Goal: Task Accomplishment & Management: Complete application form

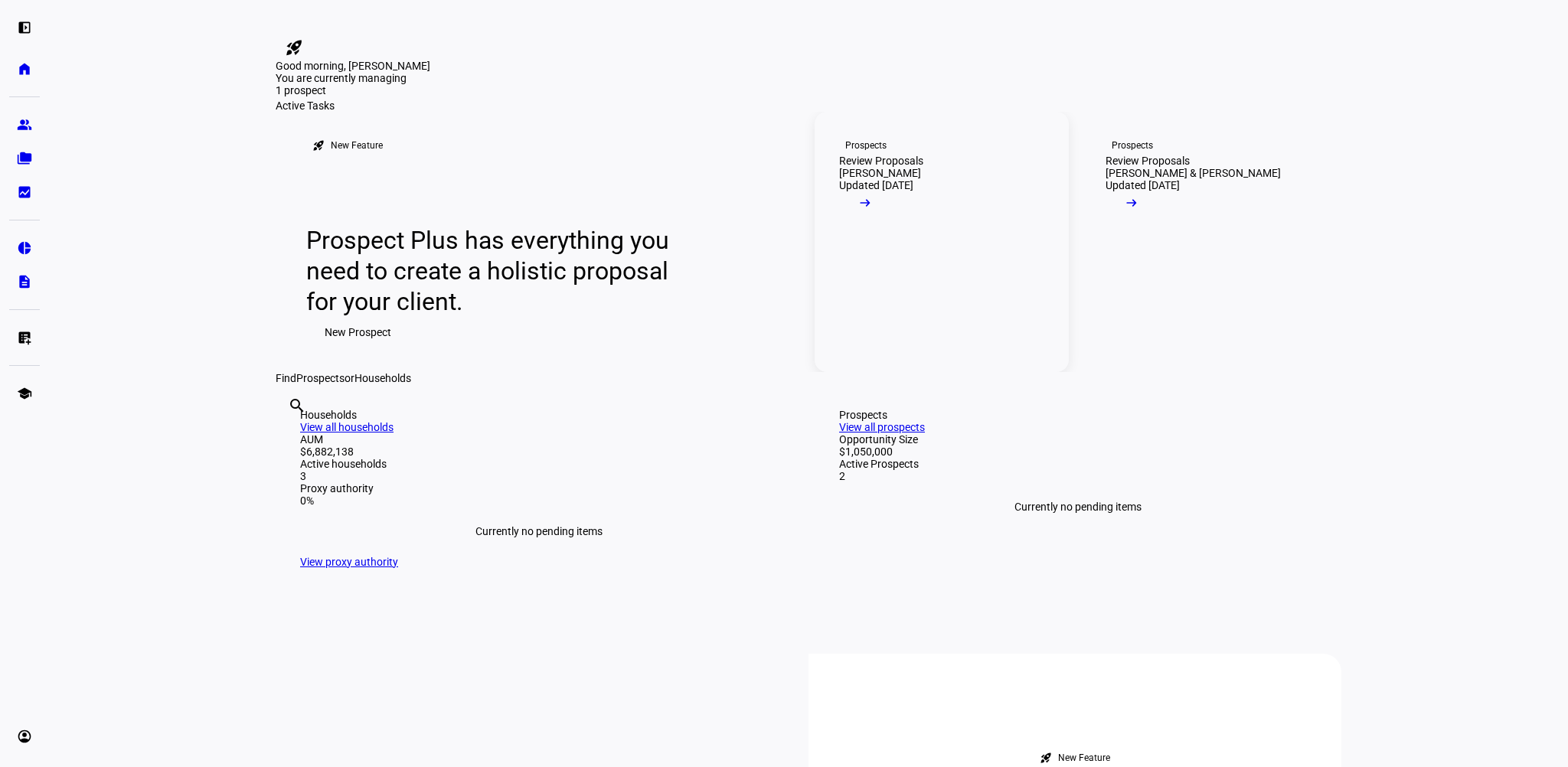
click at [1041, 372] on link "Prospects Review Proposals [PERSON_NAME] Updated [DATE] arrow_right_alt" at bounding box center [941, 242] width 255 height 260
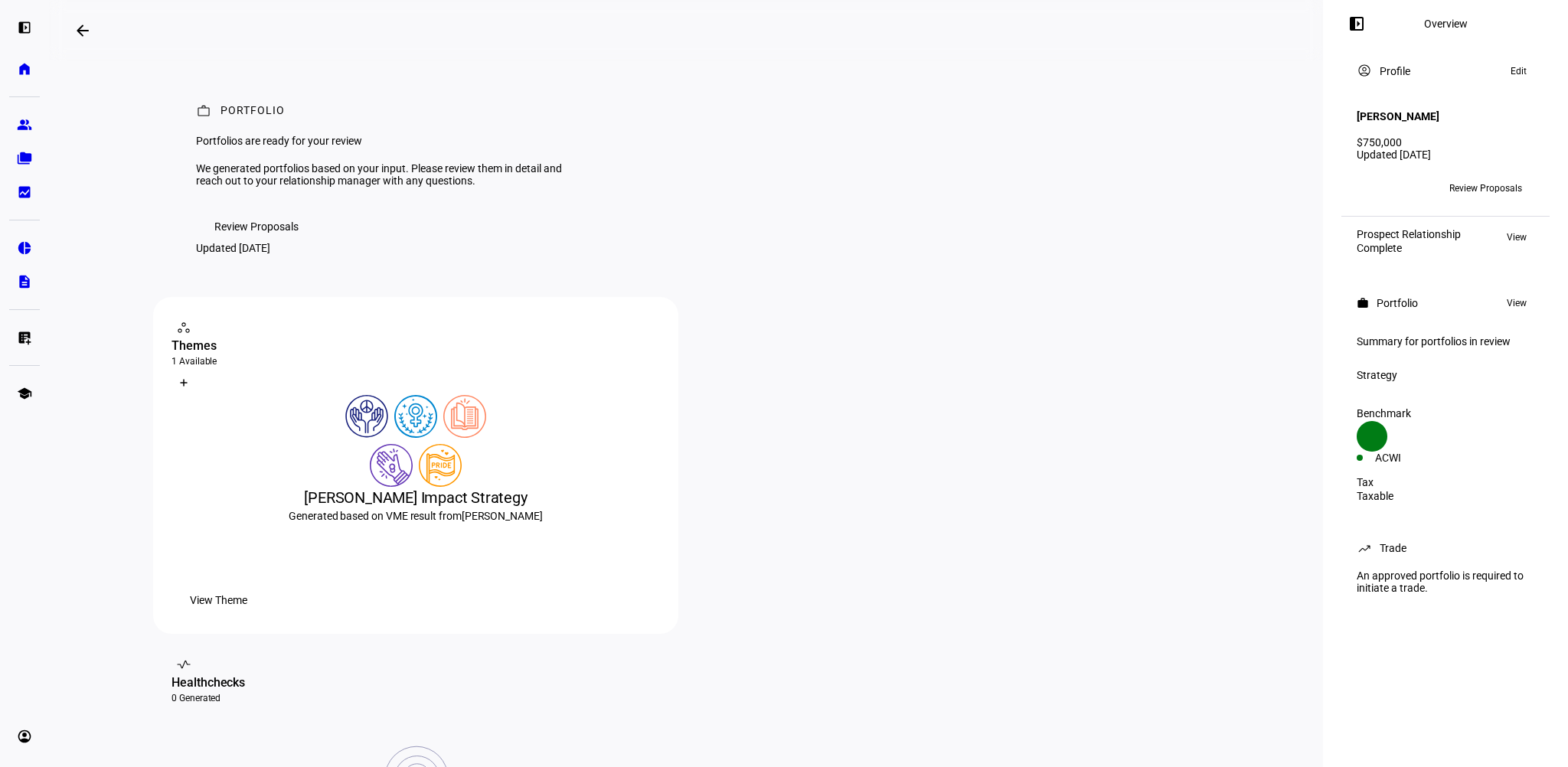
click at [257, 242] on span "Review Proposals" at bounding box center [256, 226] width 84 height 31
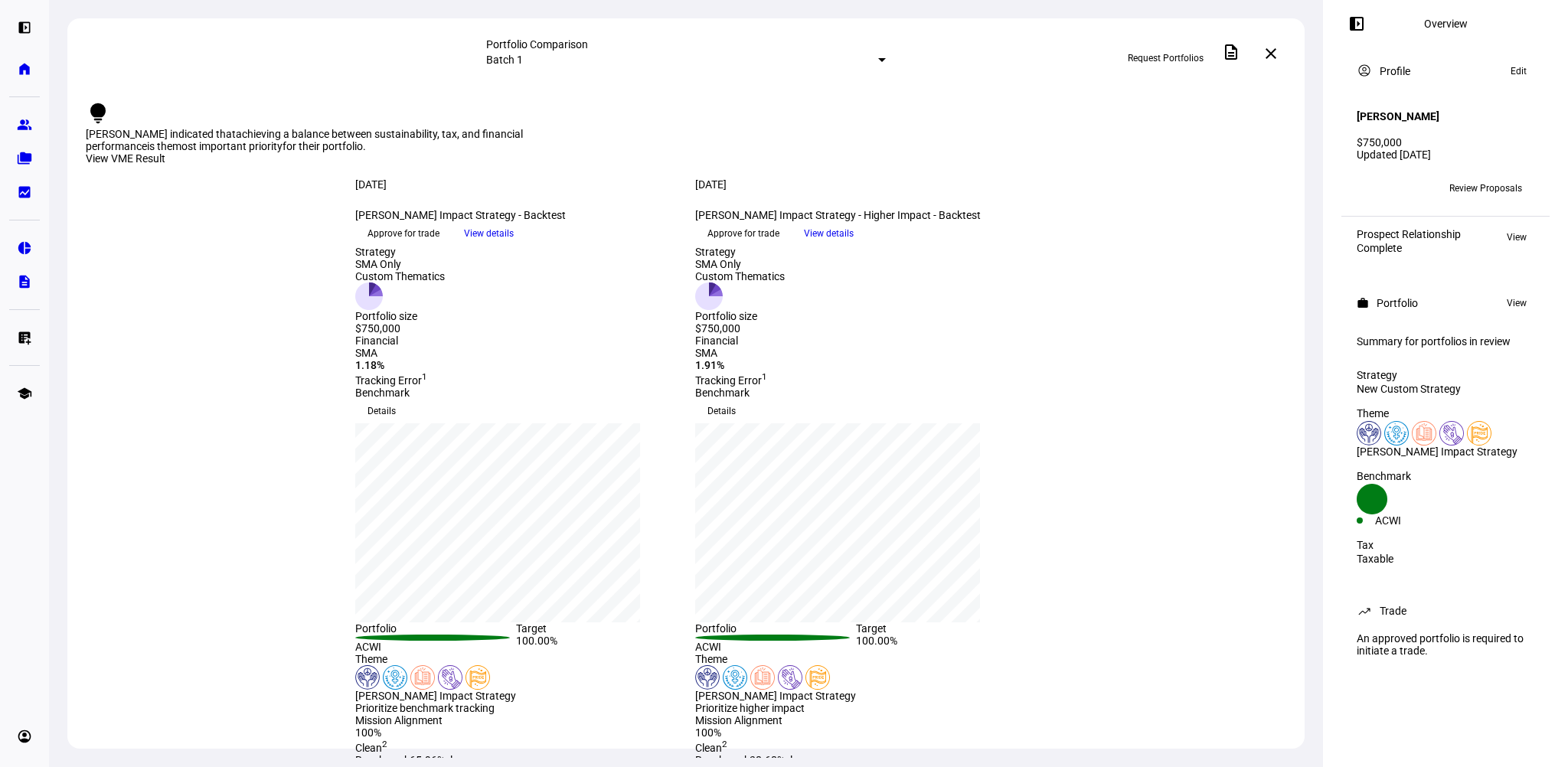
click at [439, 246] on span "Approve for trade" at bounding box center [403, 233] width 72 height 25
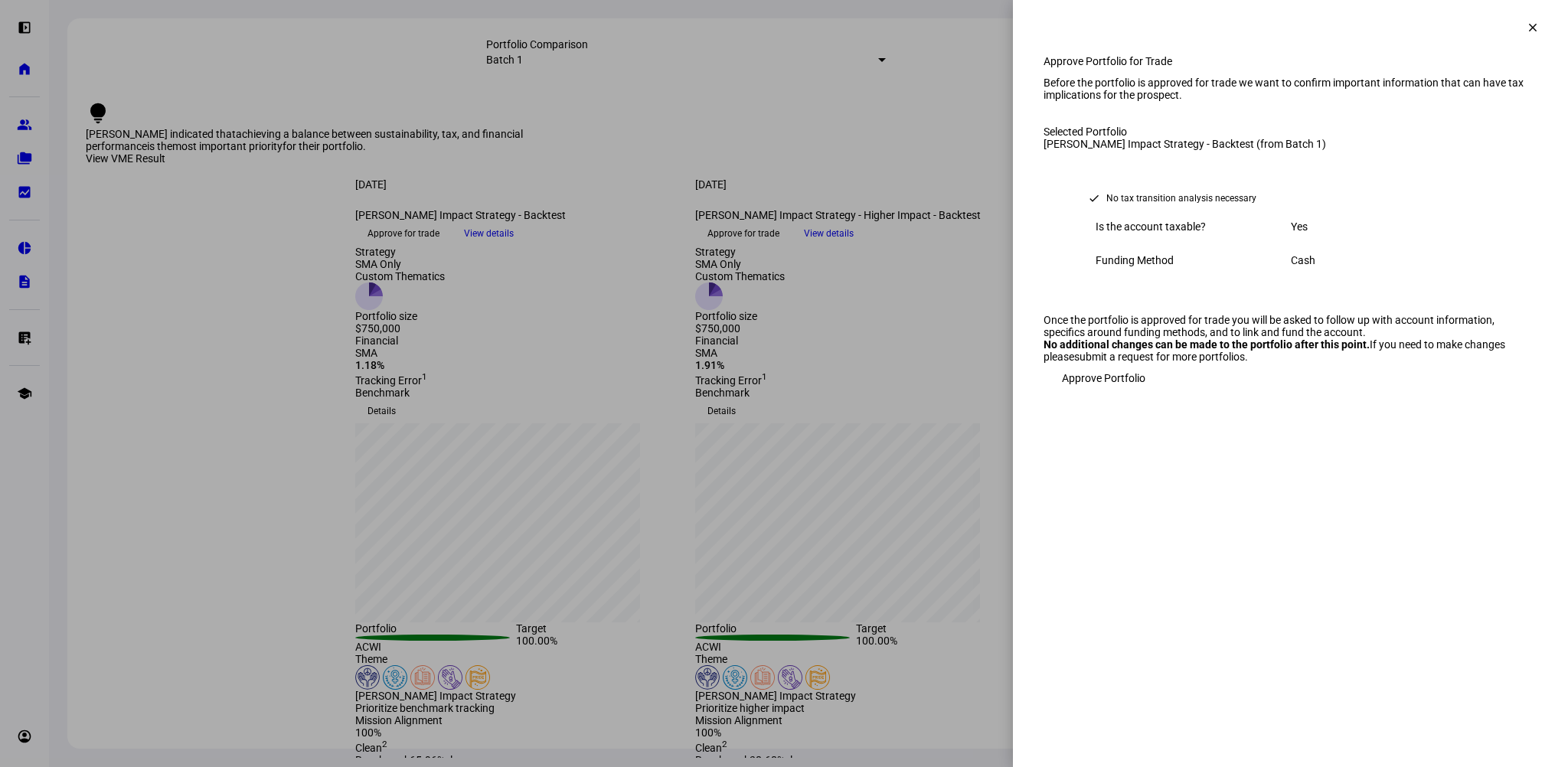
drag, startPoint x: 1126, startPoint y: 543, endPoint x: 1474, endPoint y: 12, distance: 634.9
click at [1474, 12] on eth-side-overlay-container "Approve Portfolio for Trade clear Approve Portfolio for Trade Before the portfo…" at bounding box center [1290, 383] width 555 height 767
click at [1109, 393] on span "Approve Portfolio" at bounding box center [1103, 378] width 83 height 31
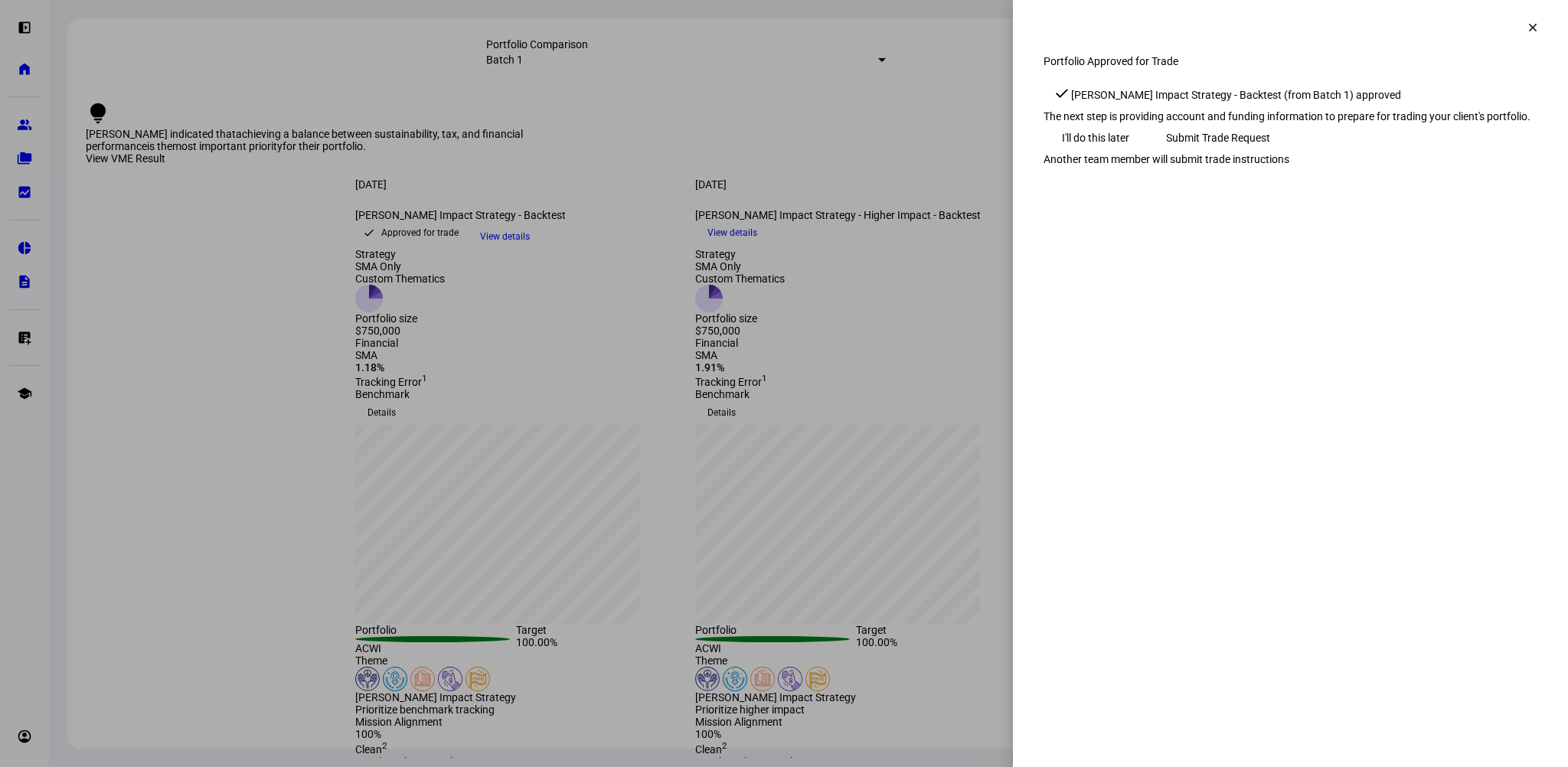
click at [1270, 153] on span "Submit Trade Request" at bounding box center [1218, 138] width 104 height 31
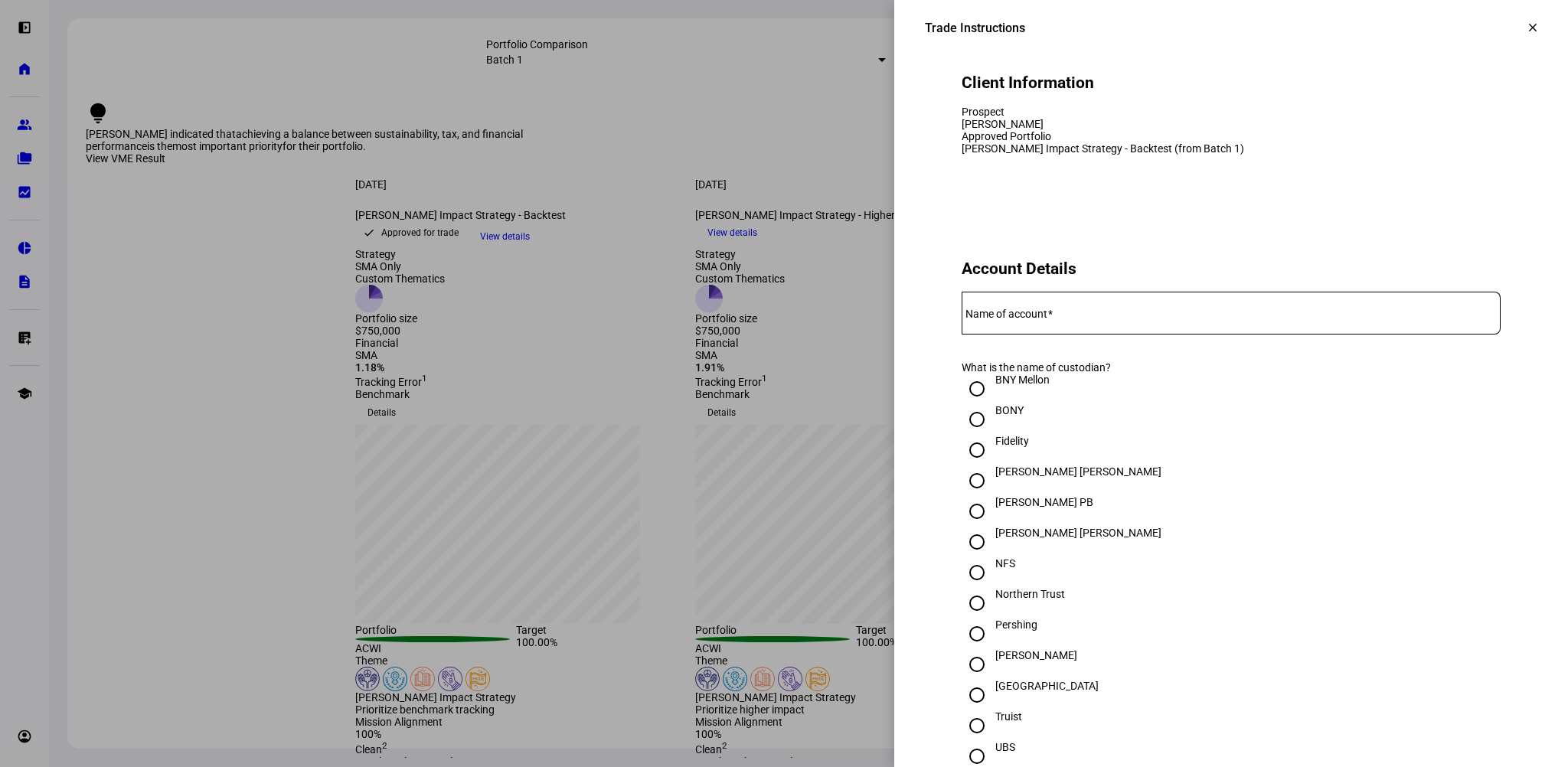
scroll to position [153, 0]
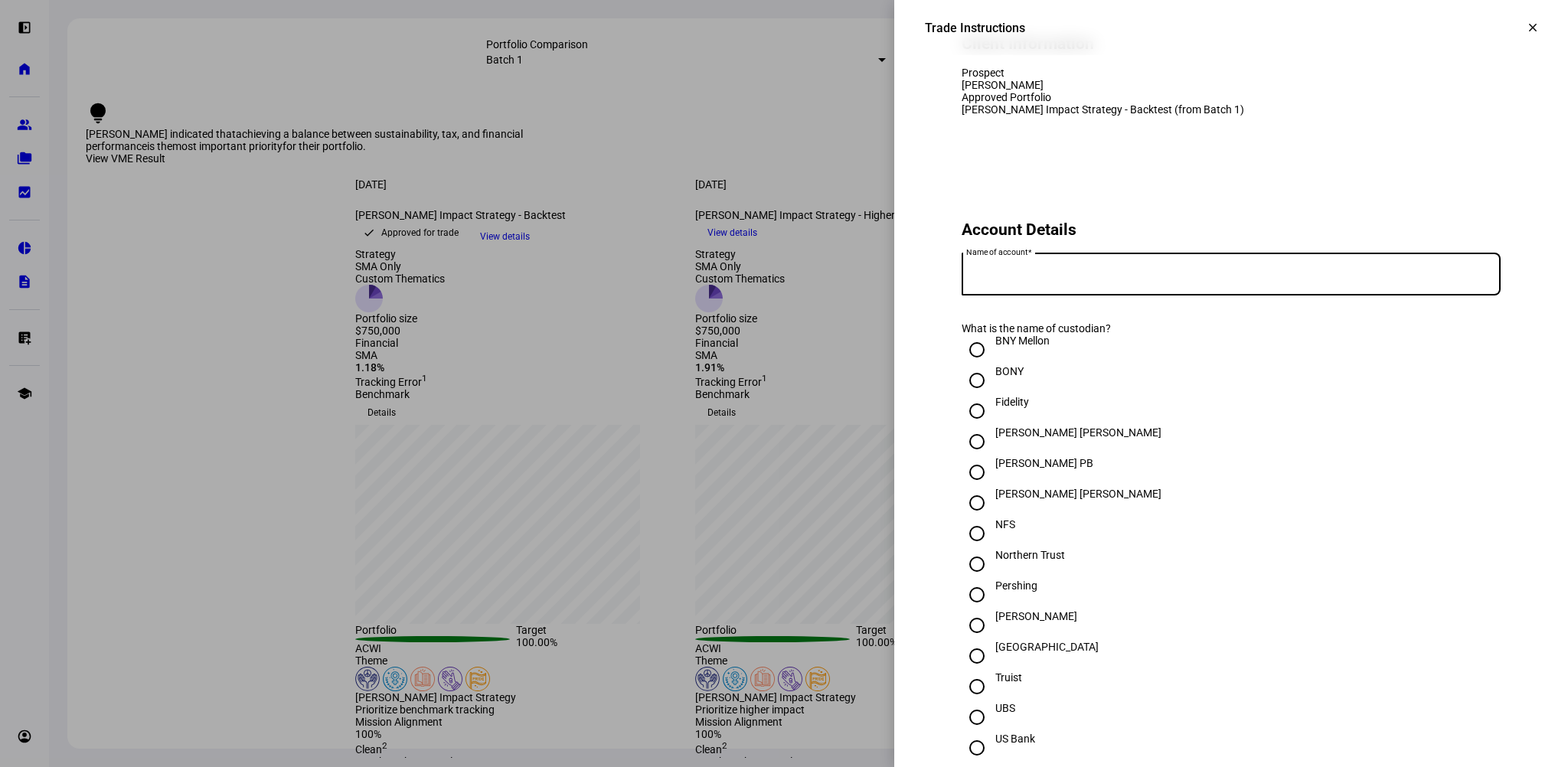
click at [1035, 278] on input "Name of account" at bounding box center [1230, 271] width 539 height 12
type input "f"
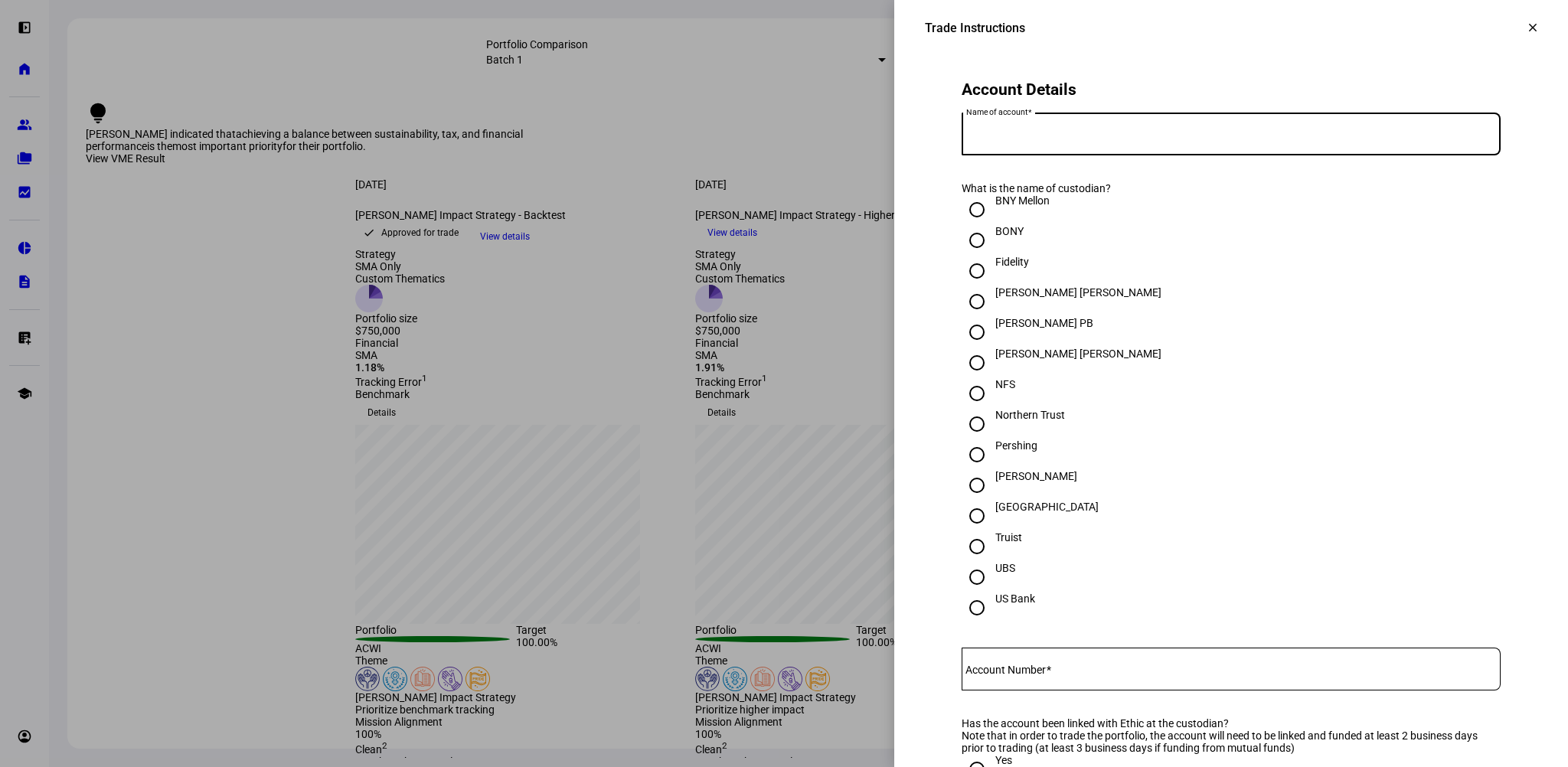
scroll to position [306, 0]
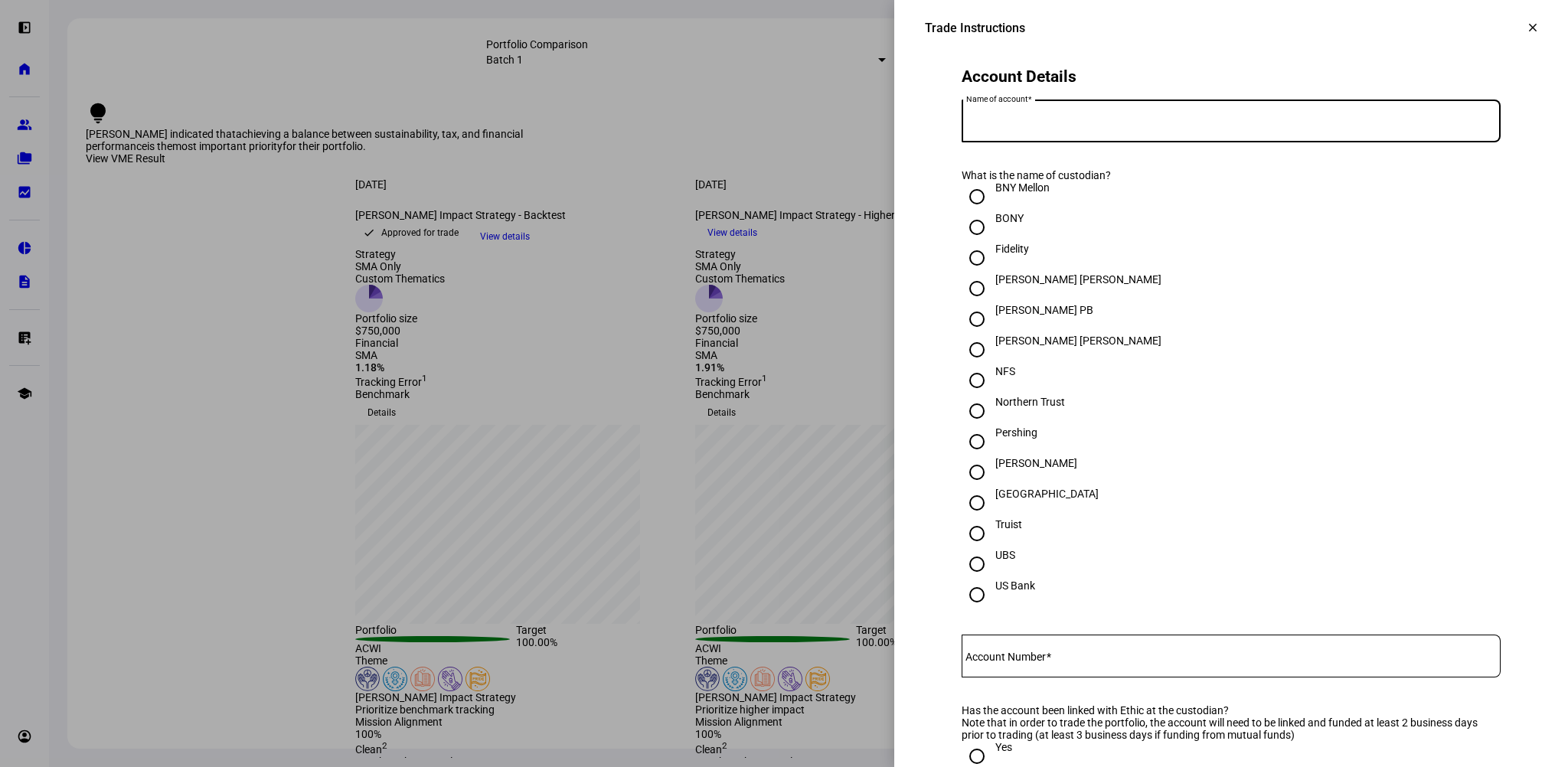
click at [979, 277] on div at bounding box center [976, 257] width 37 height 37
radio input "true"
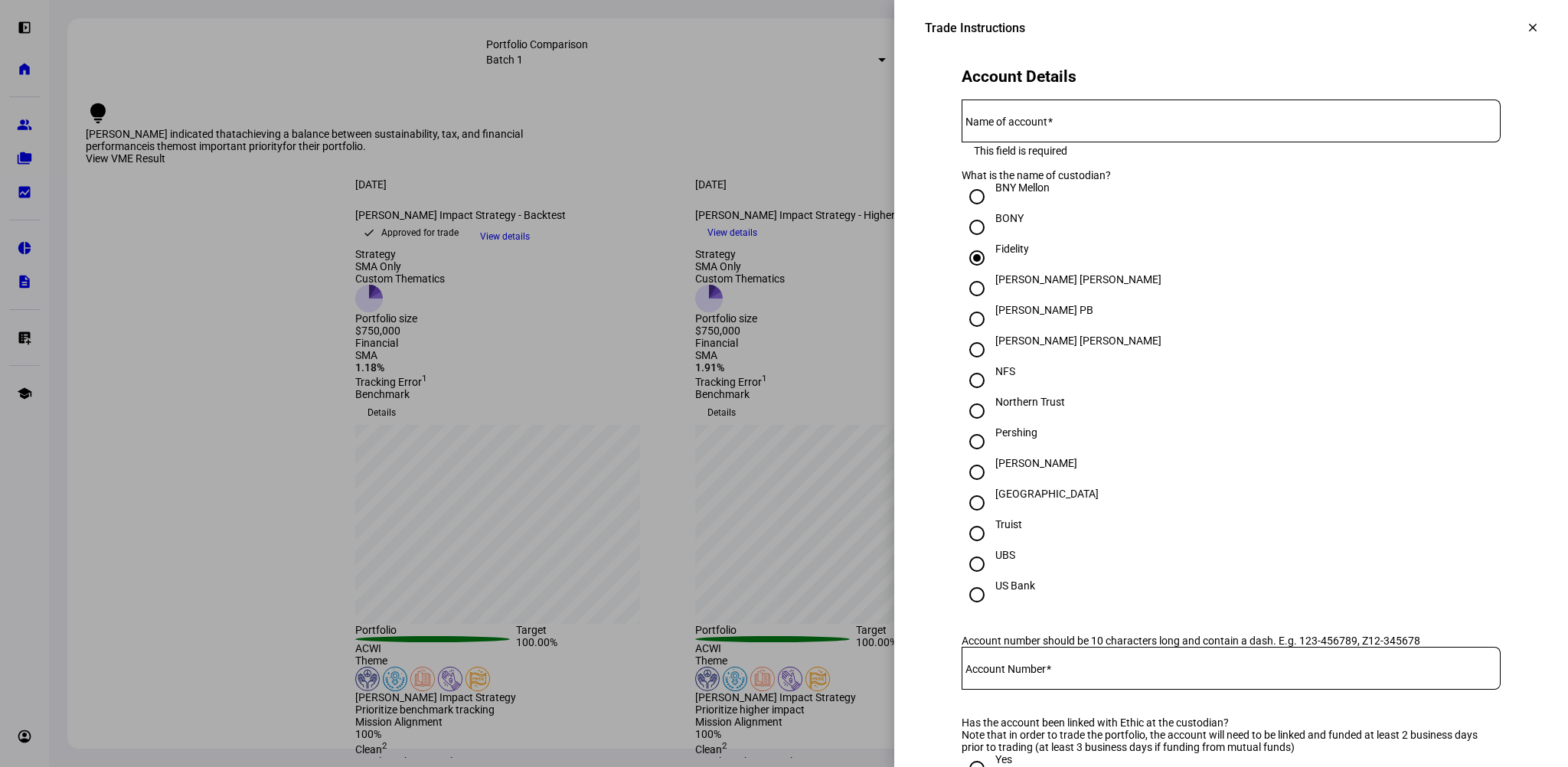
click at [1060, 124] on input "Name of account" at bounding box center [1230, 117] width 539 height 12
drag, startPoint x: 1027, startPoint y: 180, endPoint x: 901, endPoint y: 183, distance: 126.0
click at [901, 183] on div "Trade Instructions In the following section, we ask that you kindly provide acc…" at bounding box center [1230, 753] width 673 height 2007
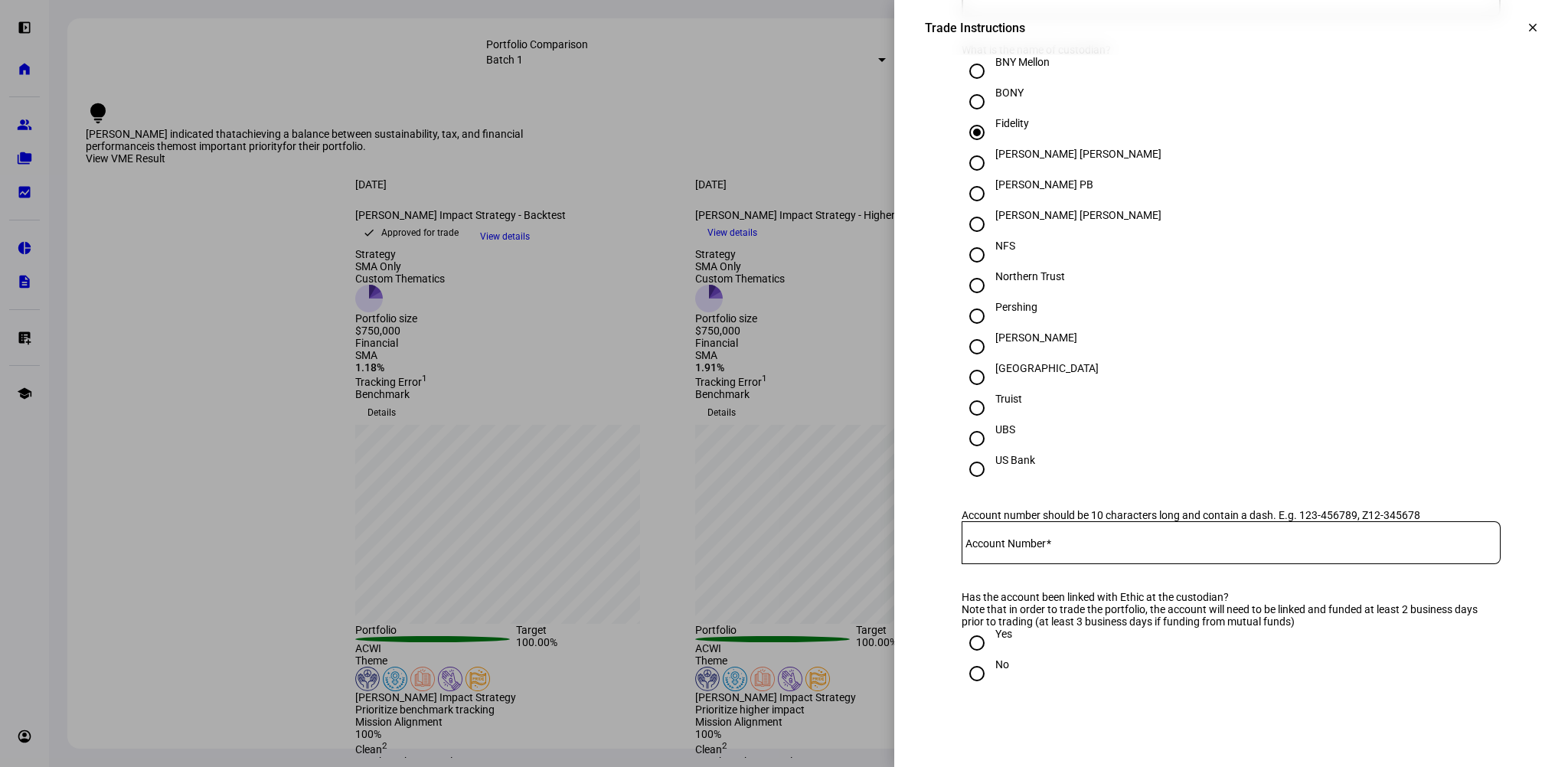
scroll to position [460, 0]
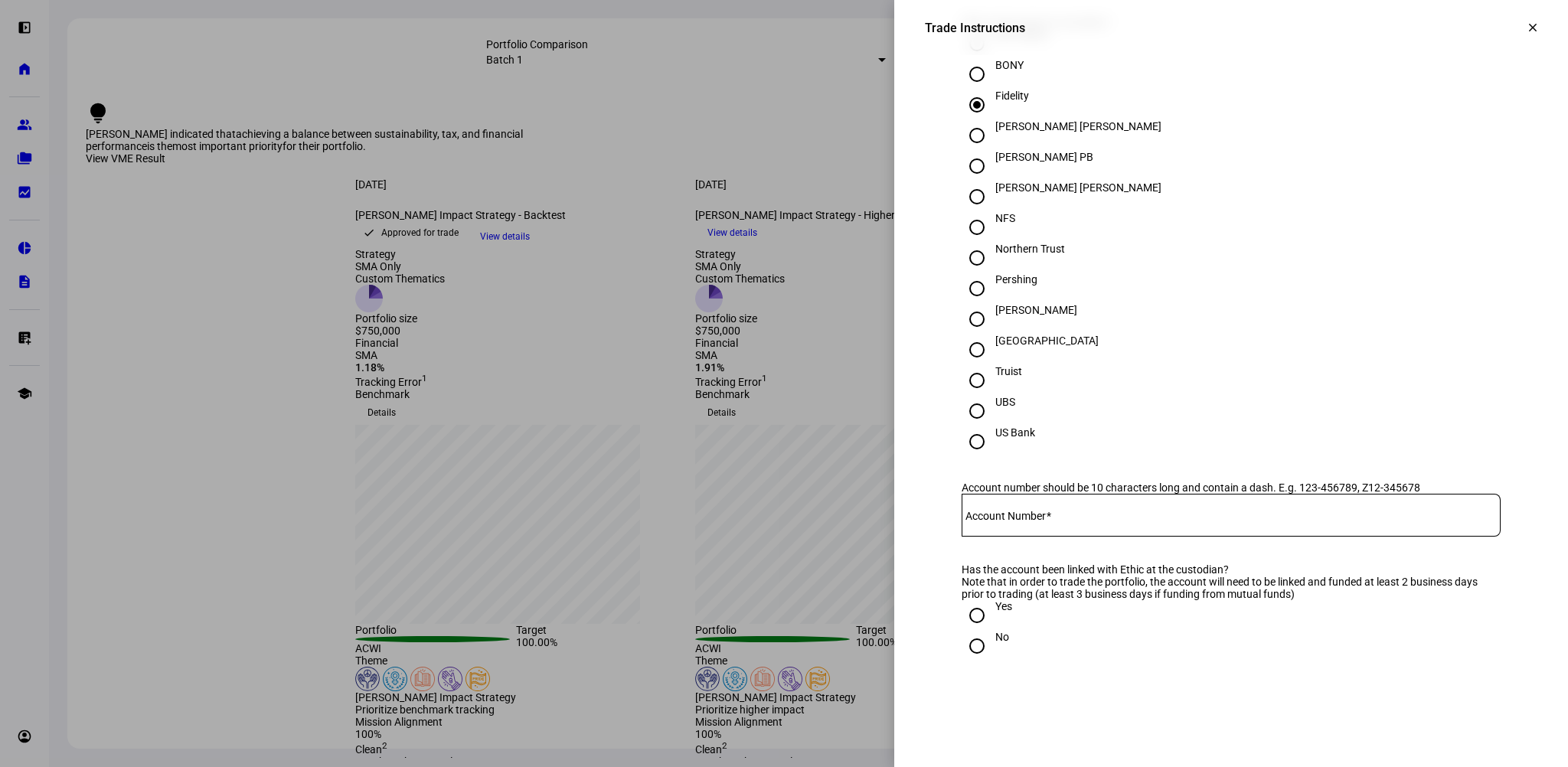
type input "[PERSON_NAME]"
click at [1106, 518] on input "Account Number" at bounding box center [1230, 512] width 539 height 12
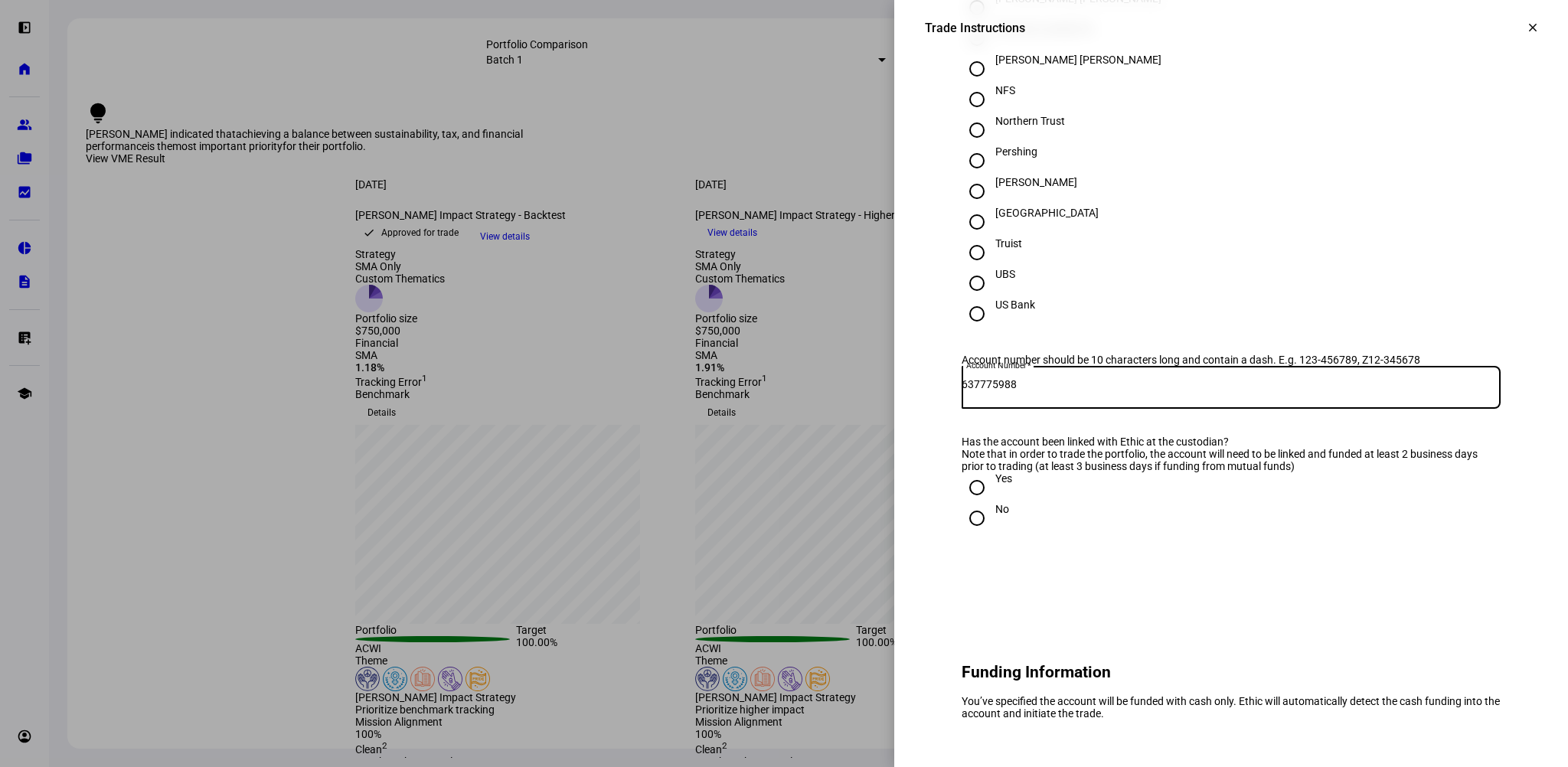
scroll to position [612, 0]
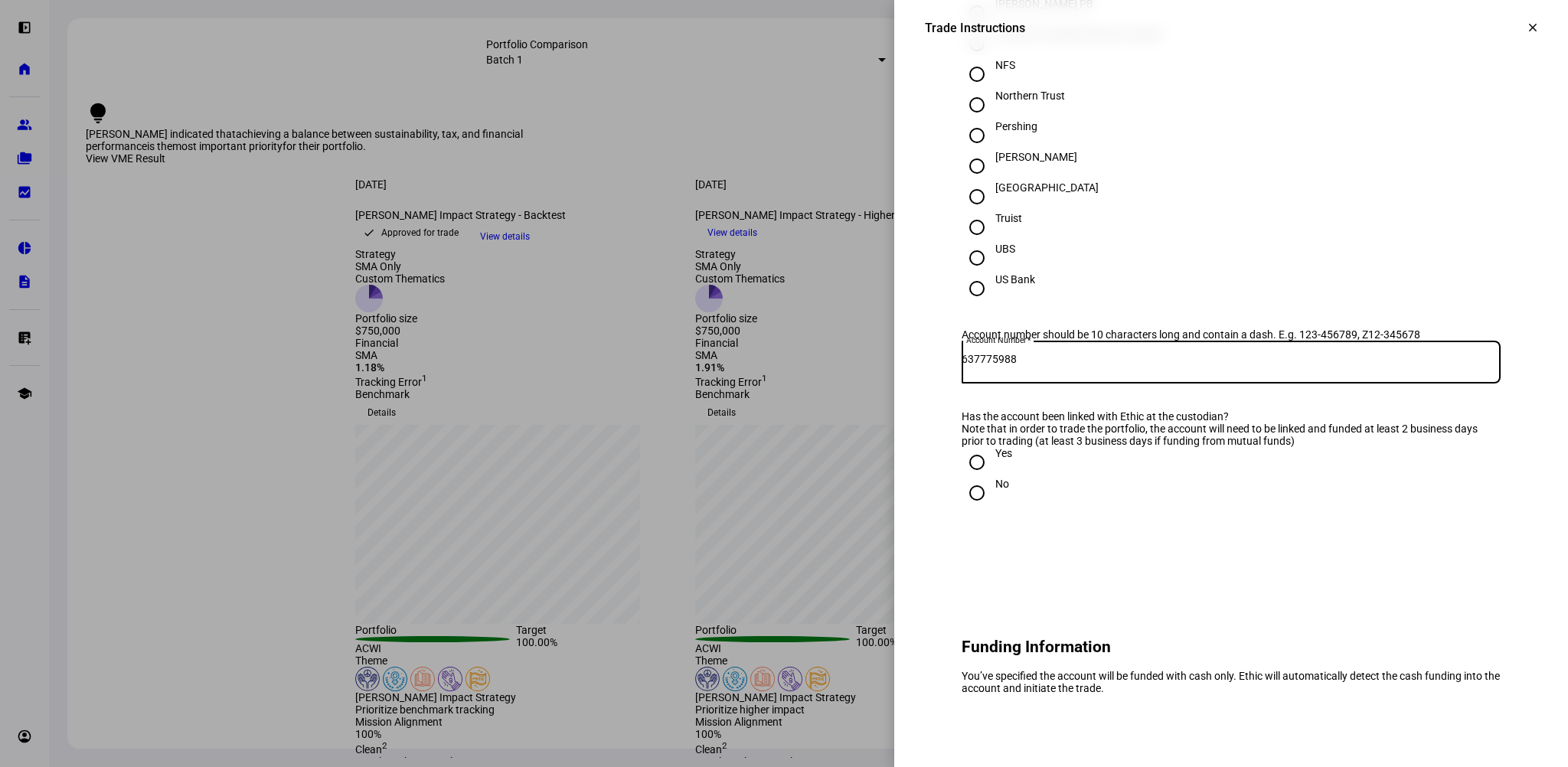
type input "637775988"
click at [964, 478] on input "Yes" at bounding box center [976, 462] width 31 height 31
radio input "true"
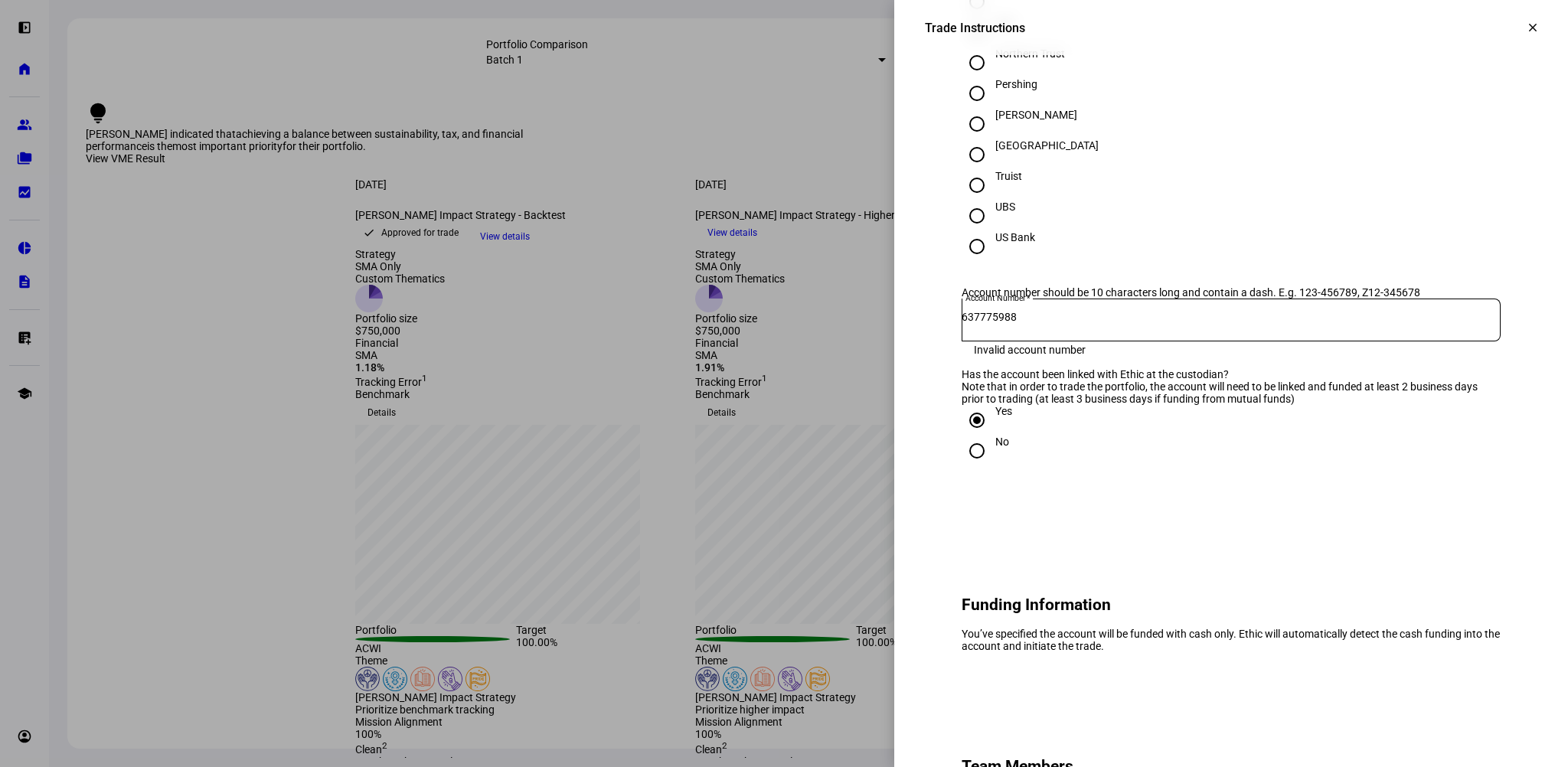
scroll to position [689, 0]
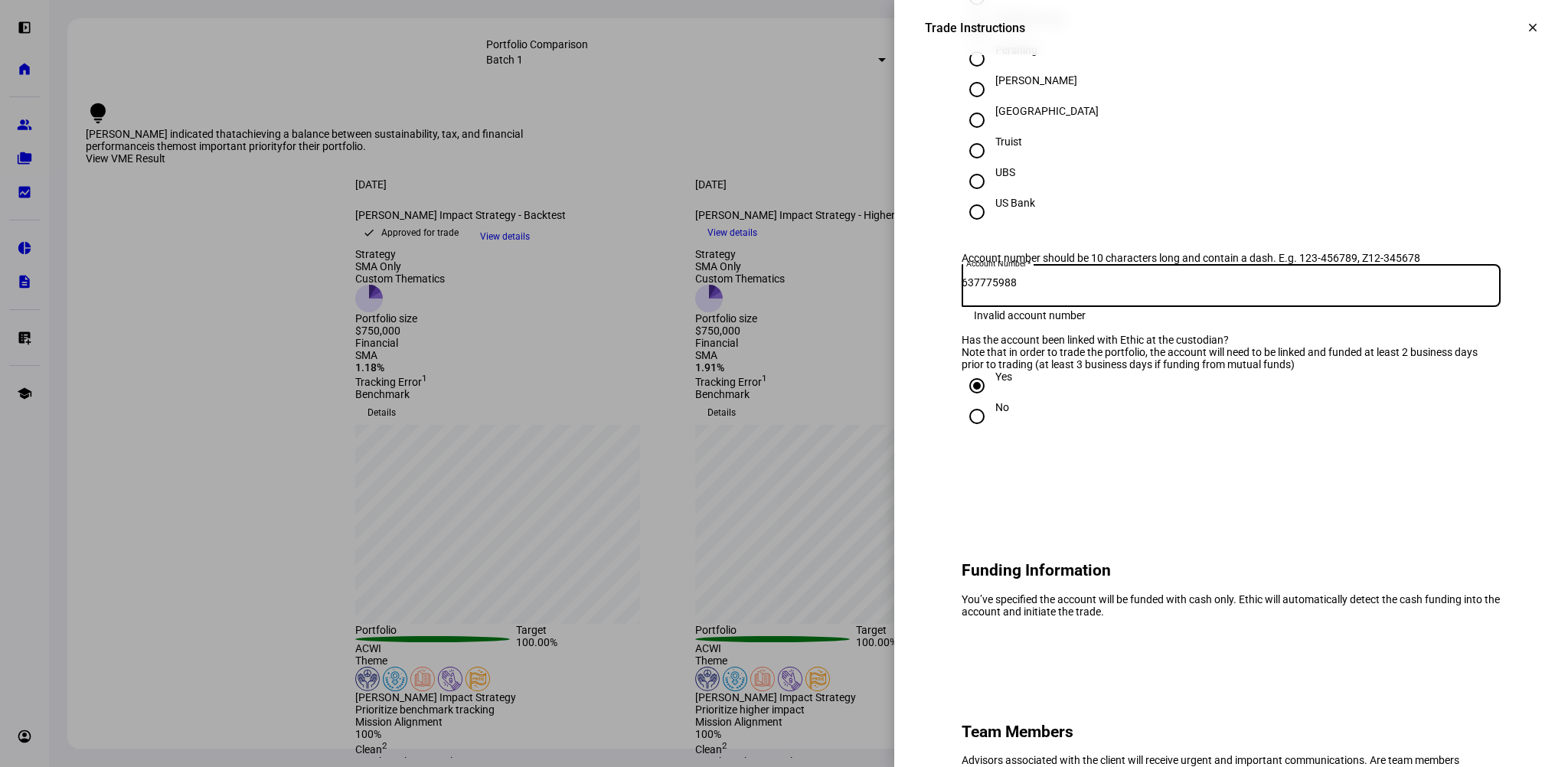
click at [980, 289] on input "637775988" at bounding box center [1230, 283] width 539 height 12
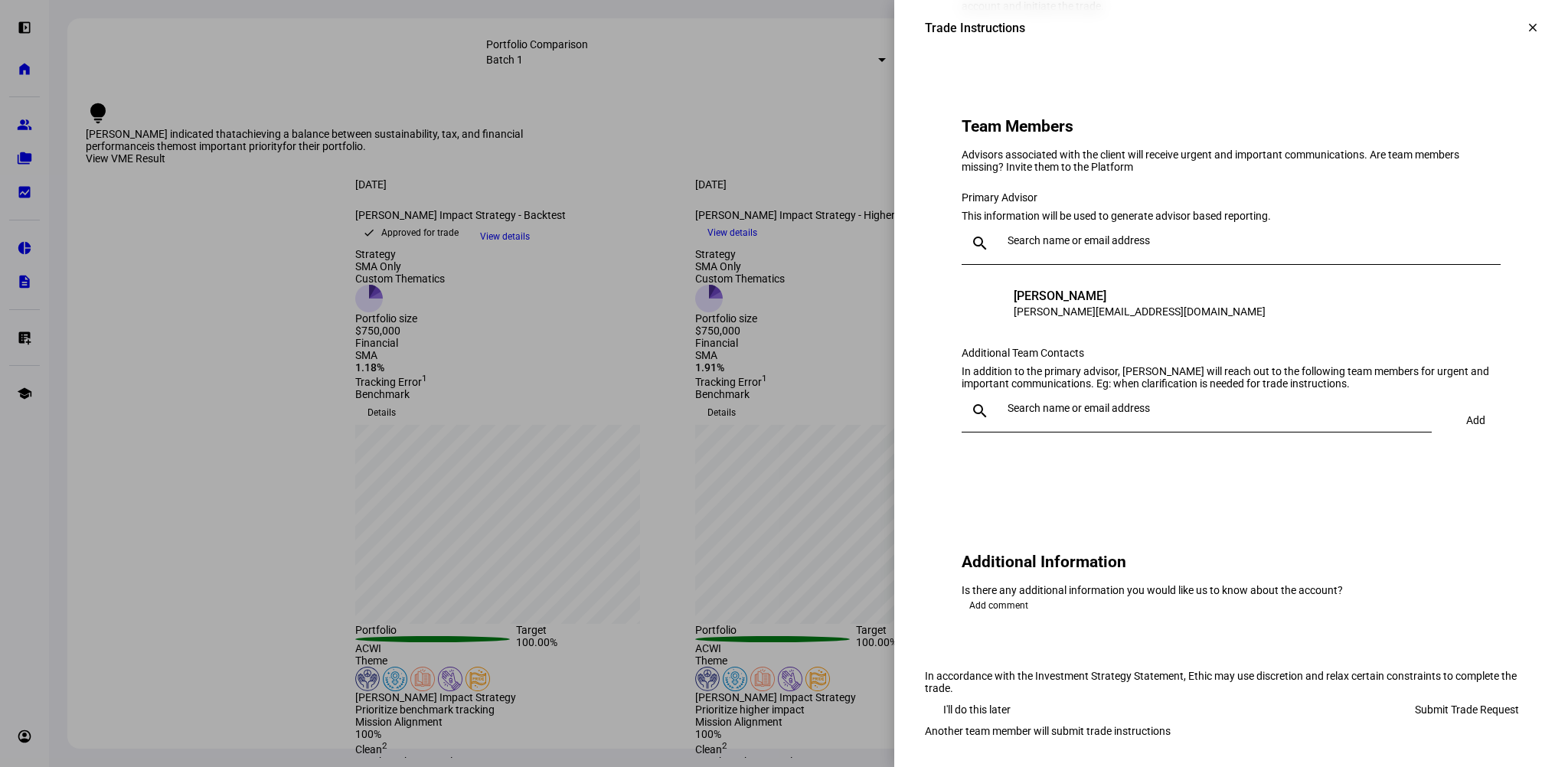
scroll to position [1302, 0]
type input "637-775988"
click at [1187, 432] on div at bounding box center [1210, 410] width 418 height 43
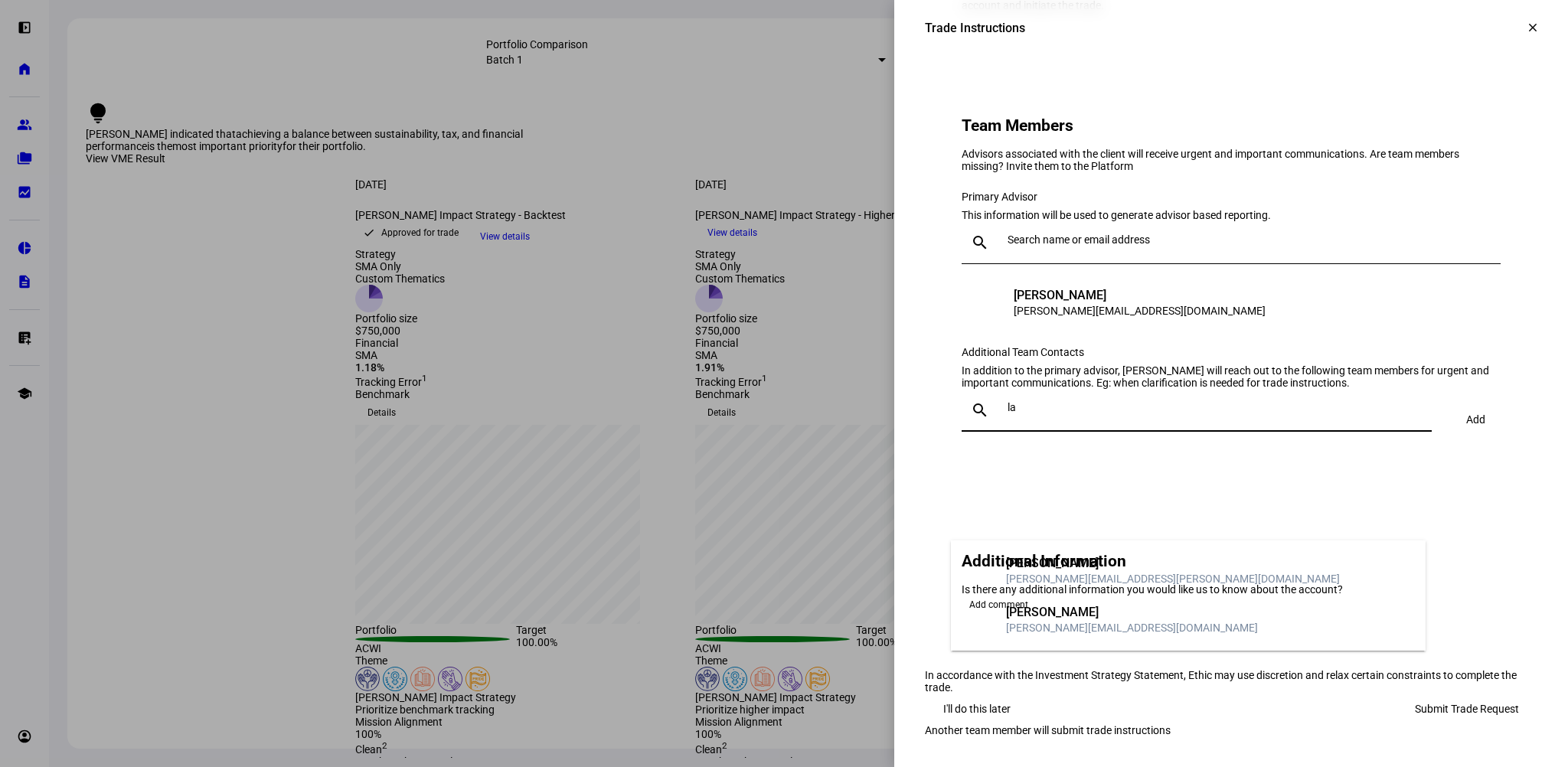
type input "l"
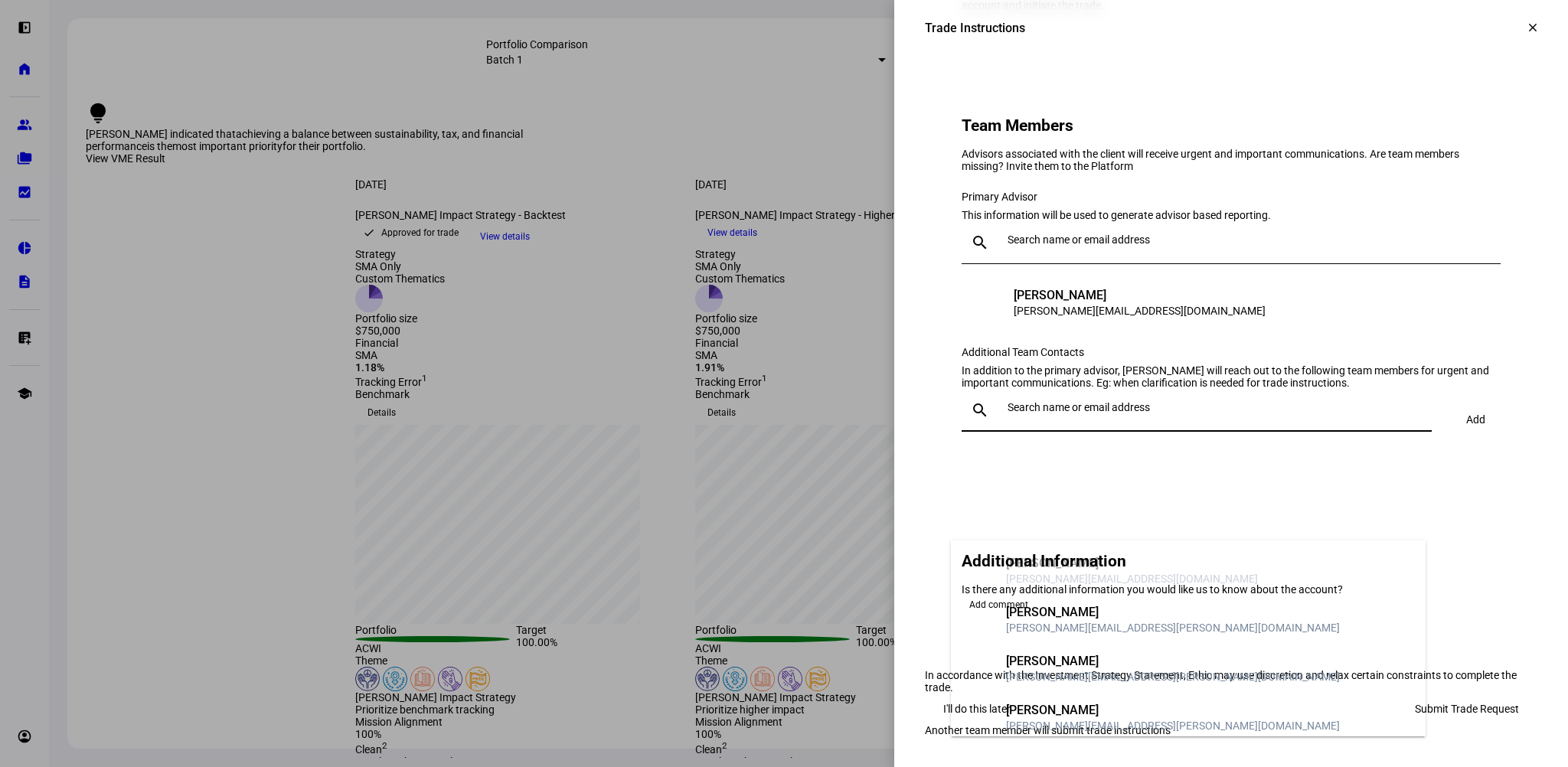
click at [1298, 358] on div "Additional Team Contacts" at bounding box center [1230, 352] width 539 height 12
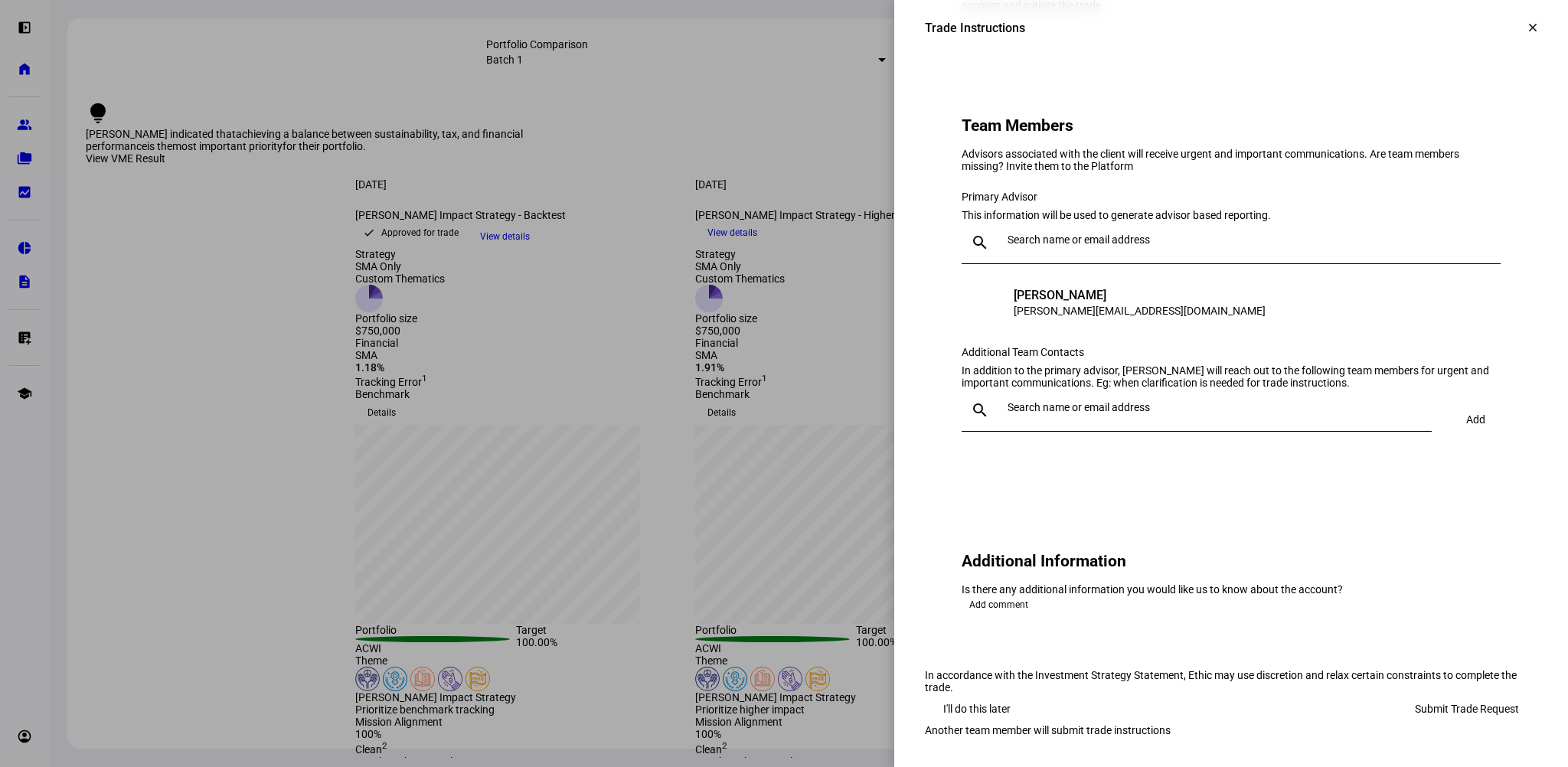
scroll to position [1493, 0]
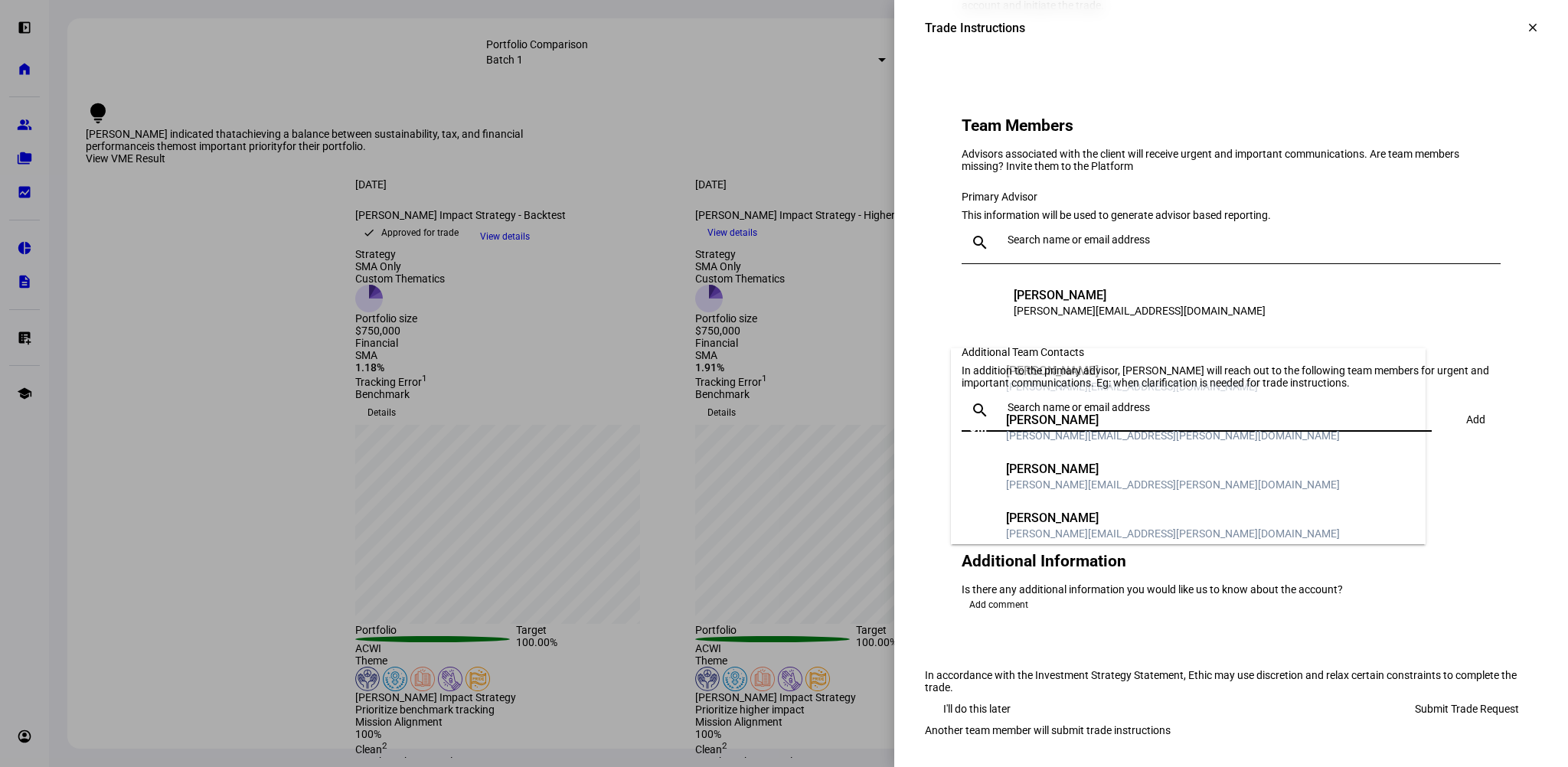
click at [1319, 401] on input "text" at bounding box center [1216, 407] width 418 height 12
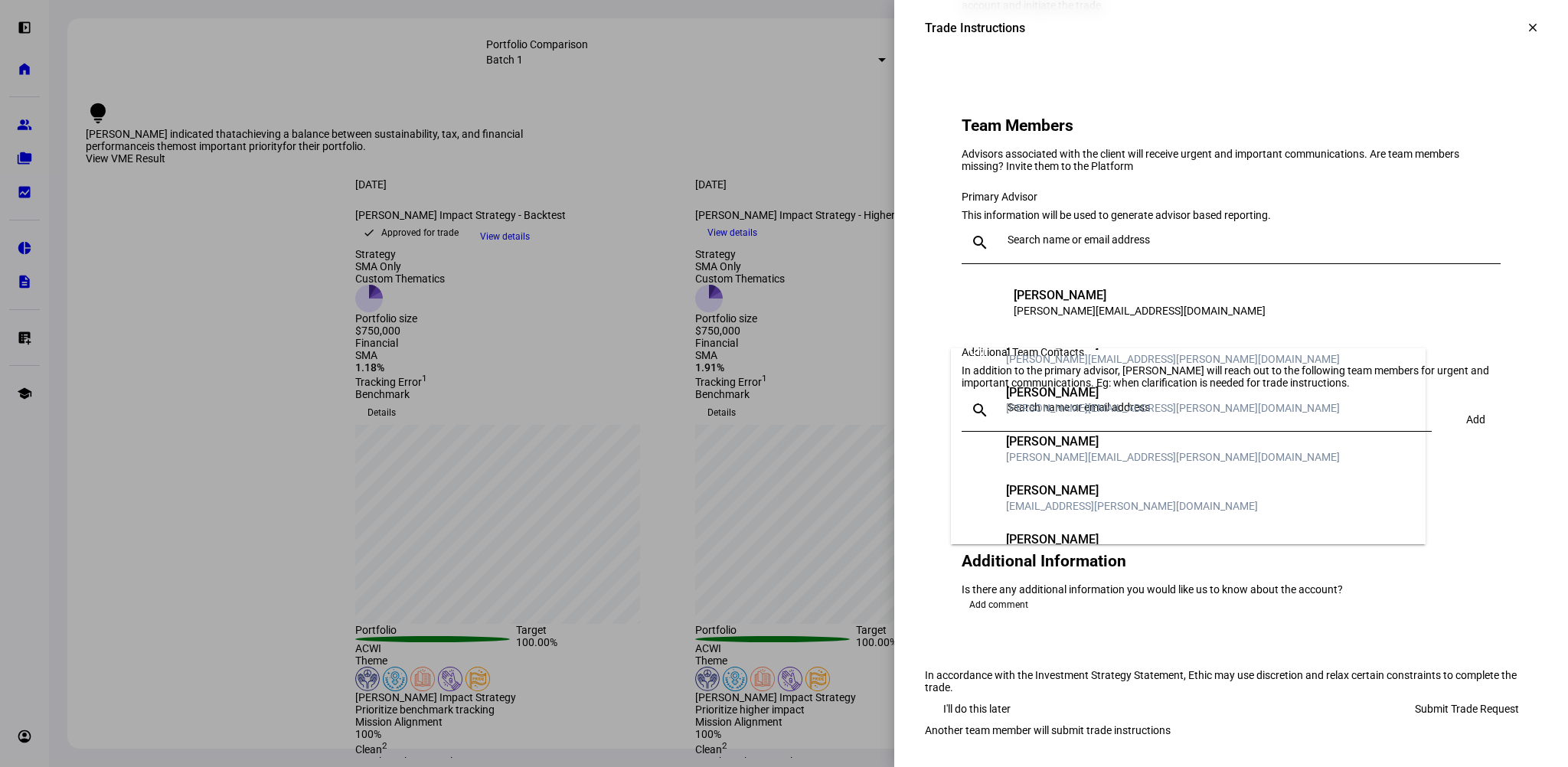
click at [1105, 498] on div "[EMAIL_ADDRESS][PERSON_NAME][DOMAIN_NAME]" at bounding box center [1132, 506] width 252 height 15
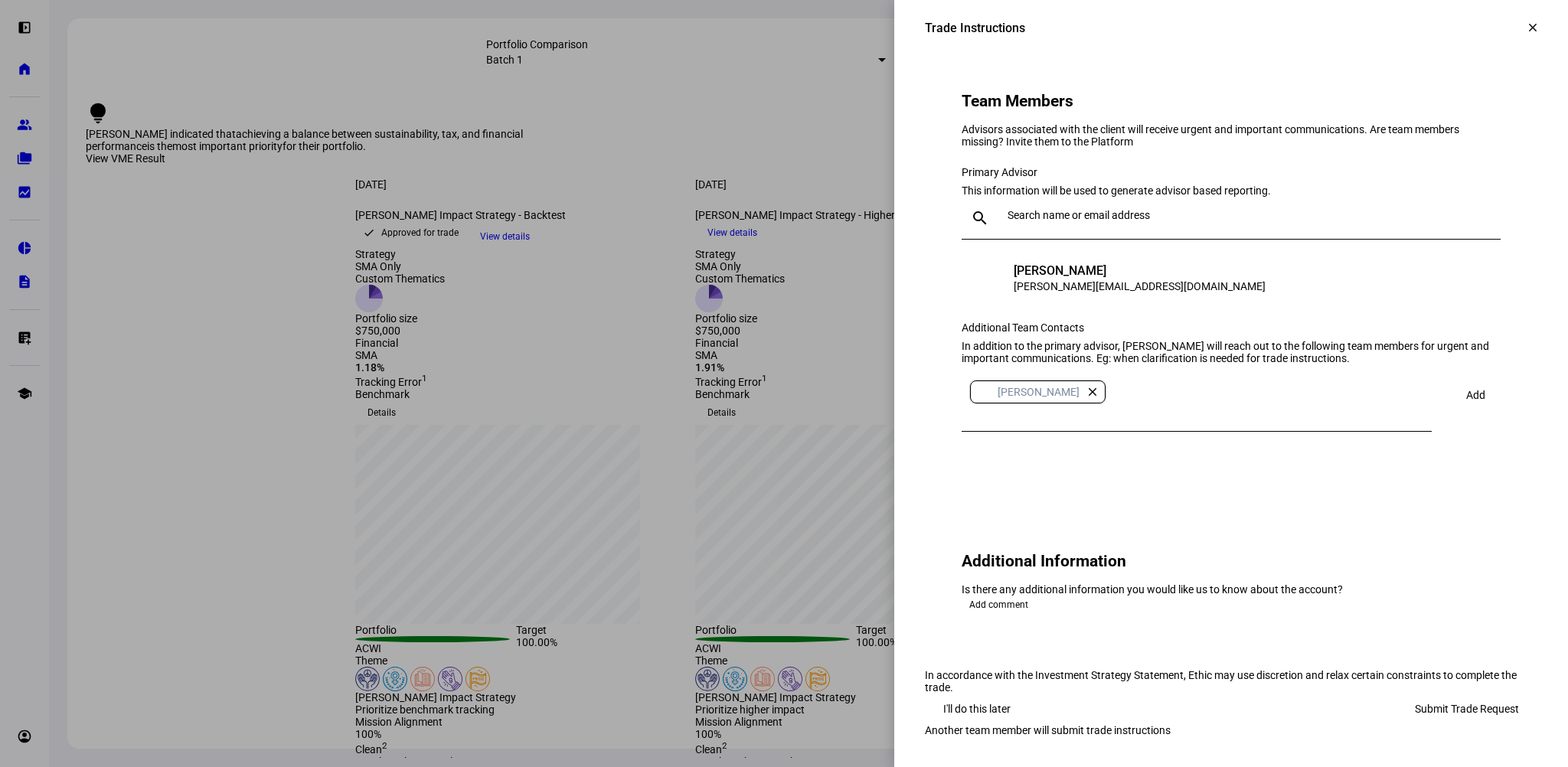
click at [1130, 586] on eth-form-card "Additional Information Is there any additional information you would like us to…" at bounding box center [1230, 575] width 612 height 149
drag, startPoint x: 1454, startPoint y: 673, endPoint x: 956, endPoint y: 421, distance: 558.1
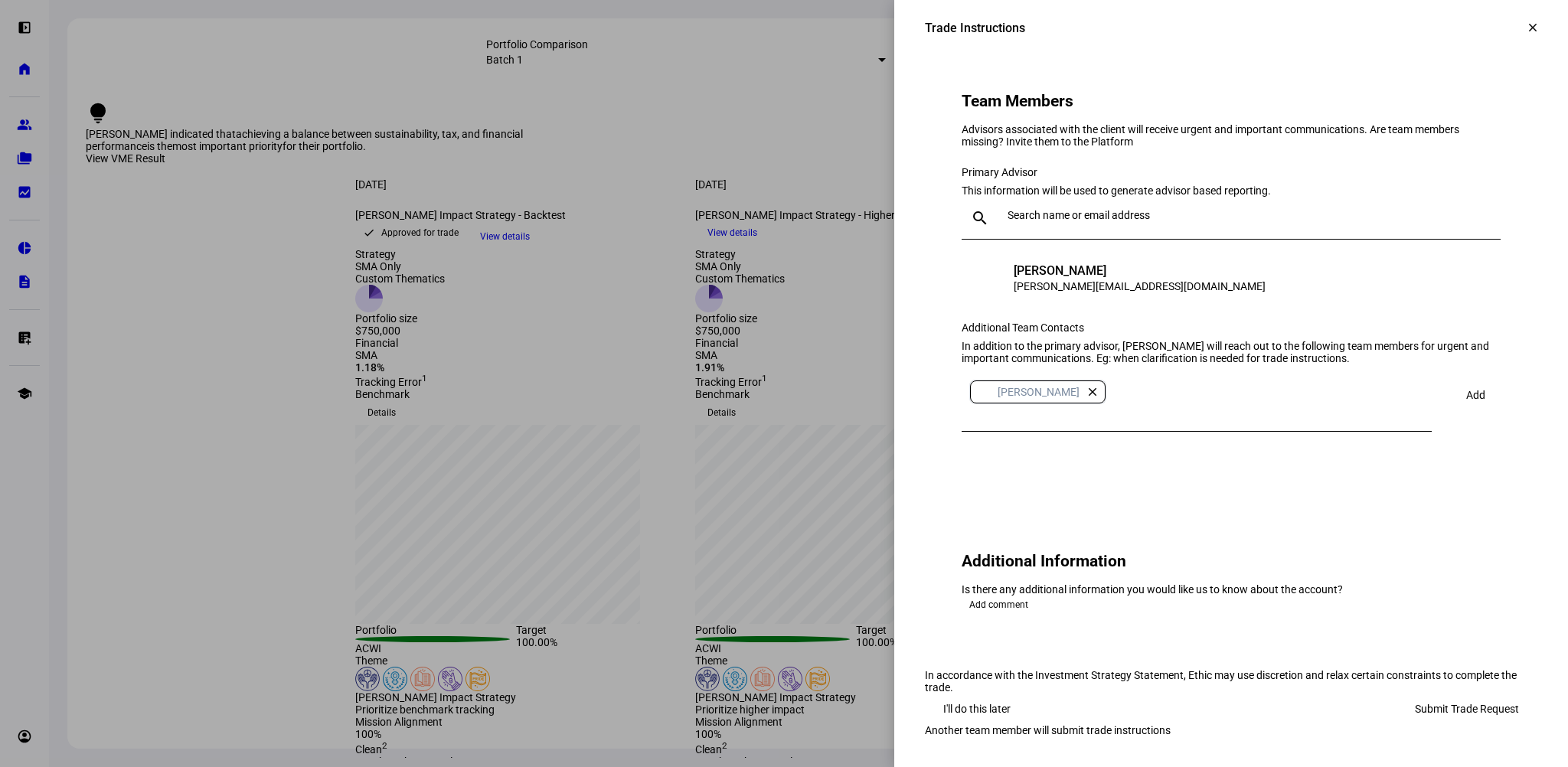
click at [1002, 609] on span "Add comment" at bounding box center [998, 605] width 59 height 19
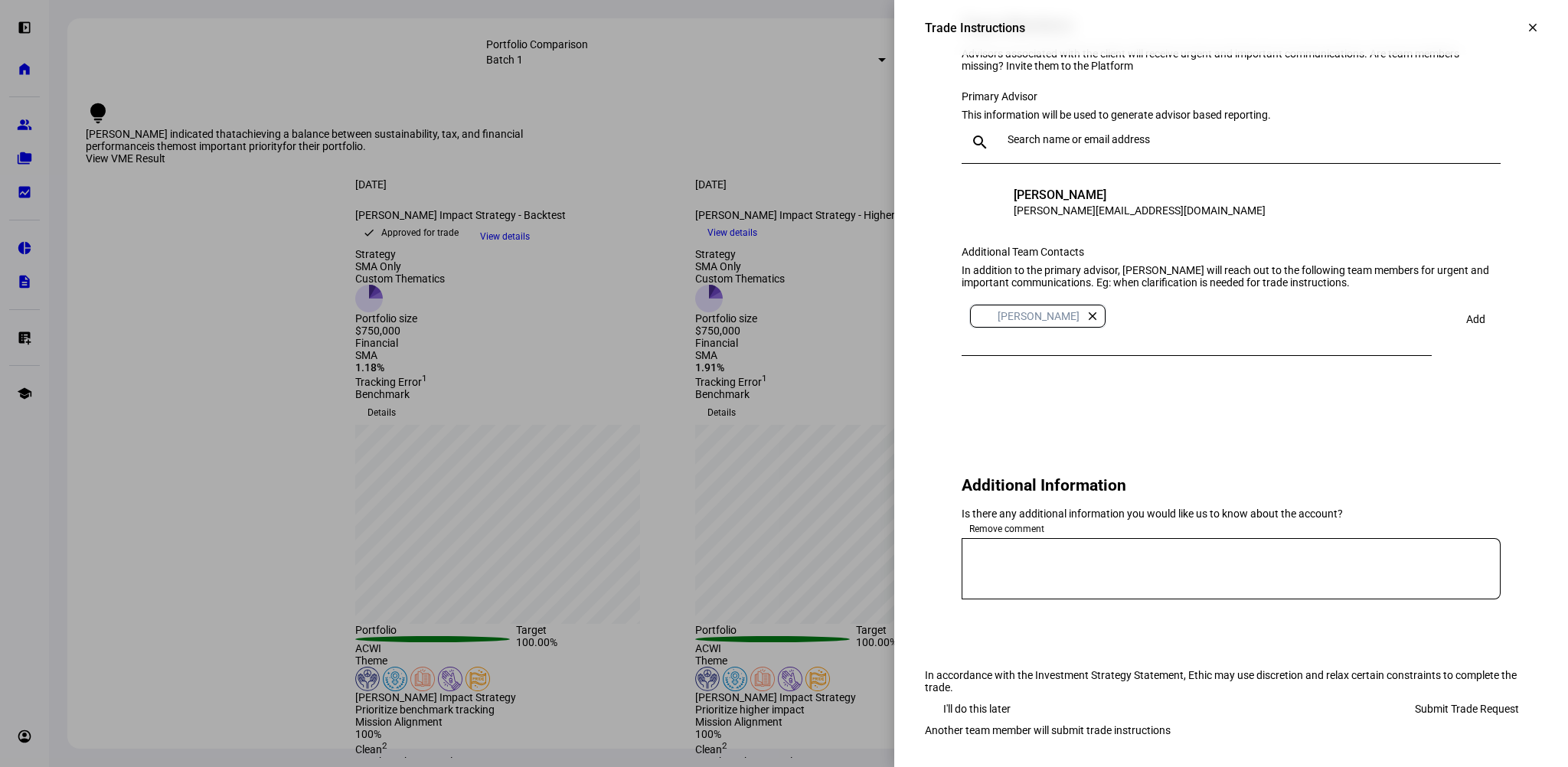
scroll to position [1583, 0]
click at [1044, 551] on textarea at bounding box center [1230, 569] width 539 height 37
type textarea "initial funding will be 100k and we will gradually deploy more."
click at [1497, 694] on span "Submit Trade Request" at bounding box center [1467, 709] width 104 height 31
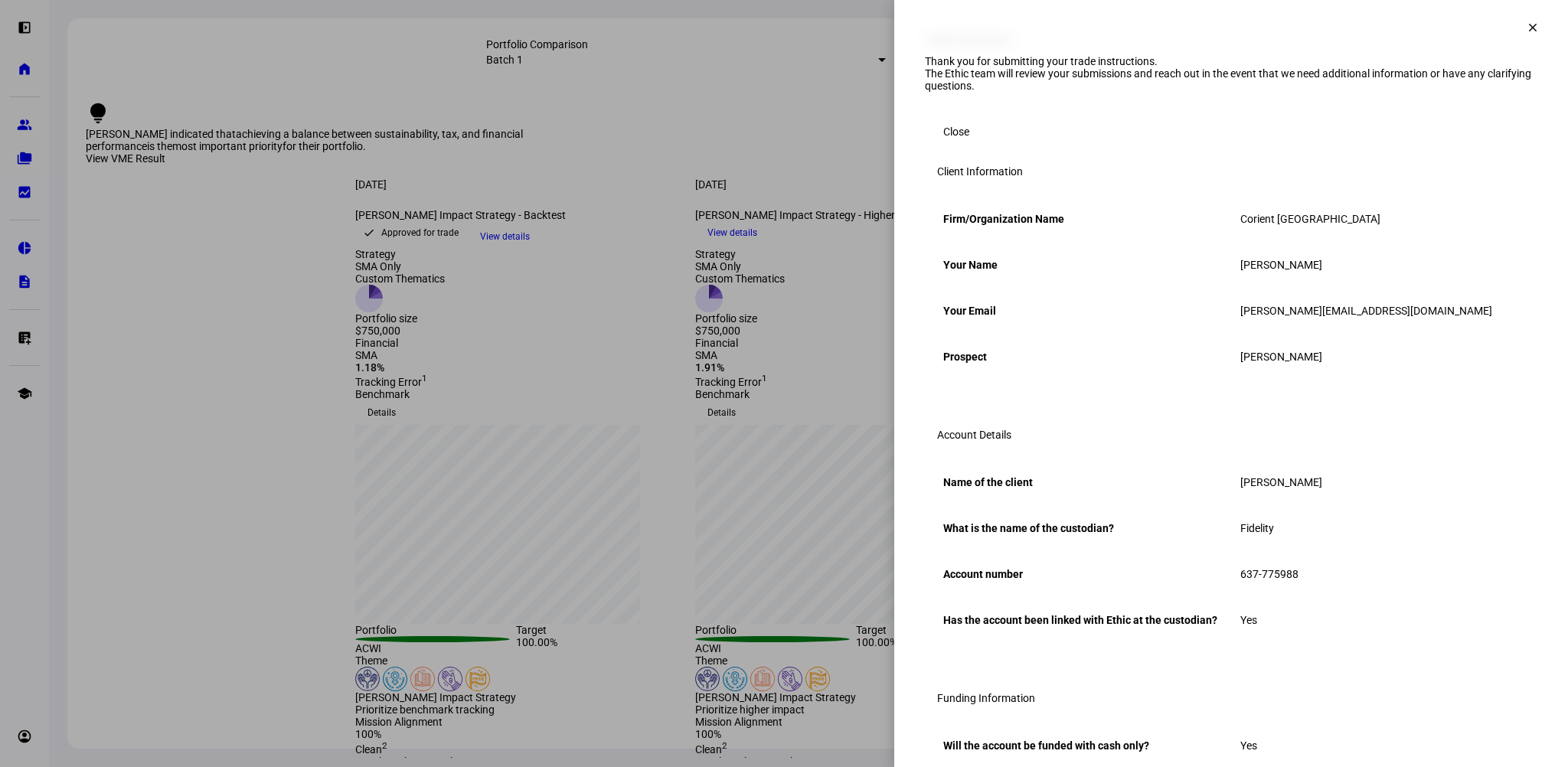
scroll to position [0, 0]
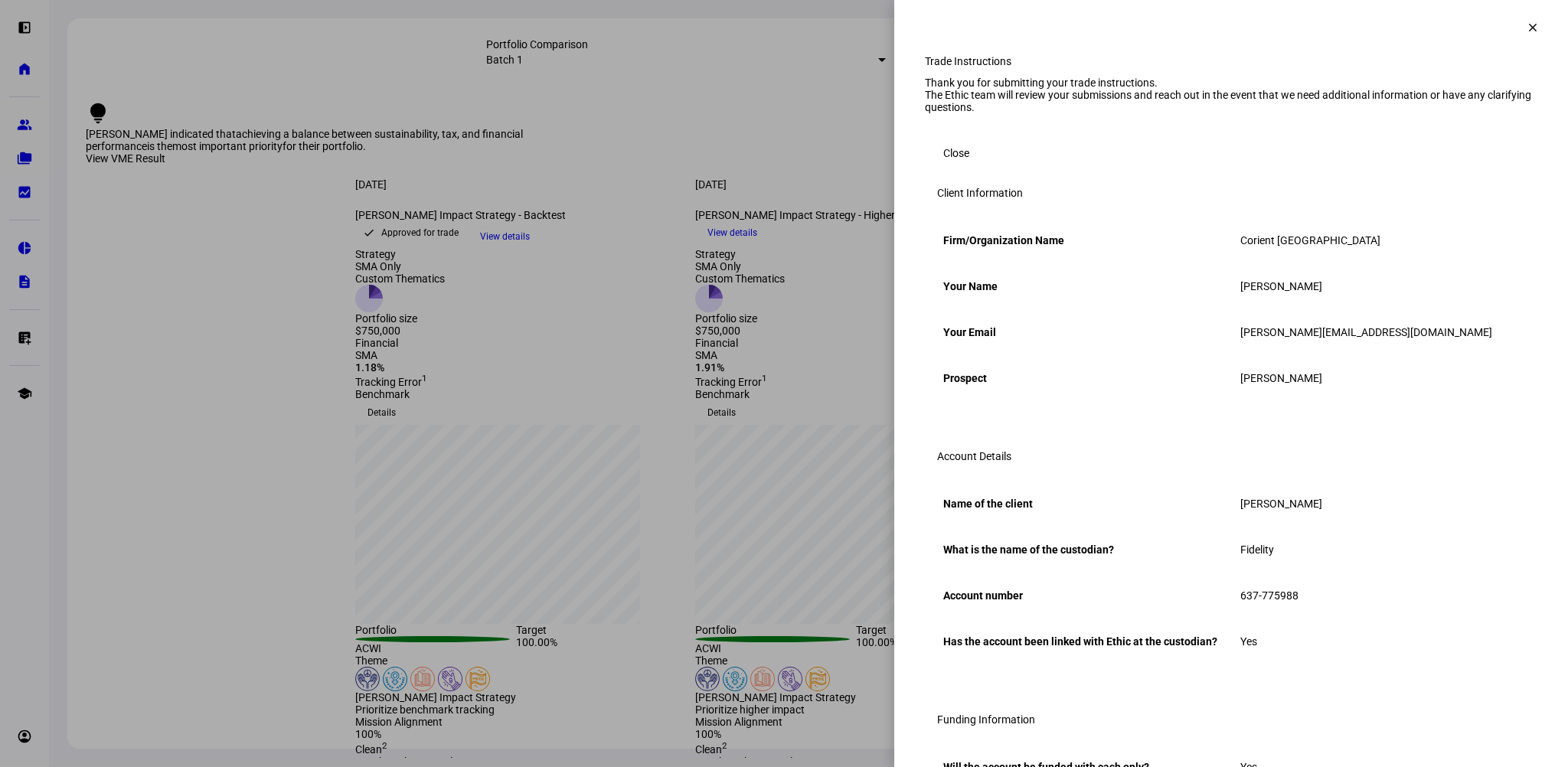
click at [964, 169] on span at bounding box center [956, 153] width 63 height 31
